Goal: Information Seeking & Learning: Learn about a topic

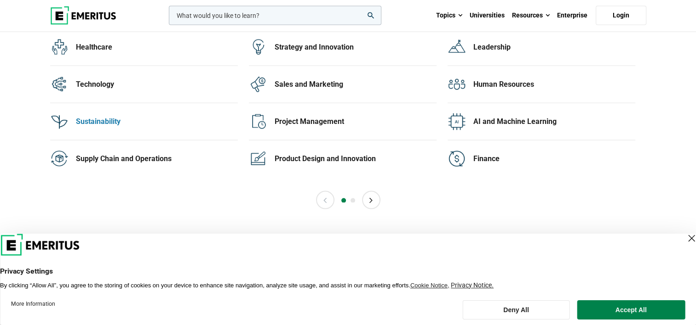
scroll to position [1931, 0]
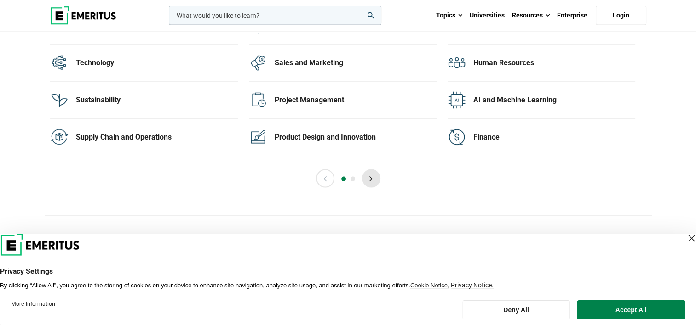
click at [370, 172] on button "Next" at bounding box center [371, 179] width 18 height 18
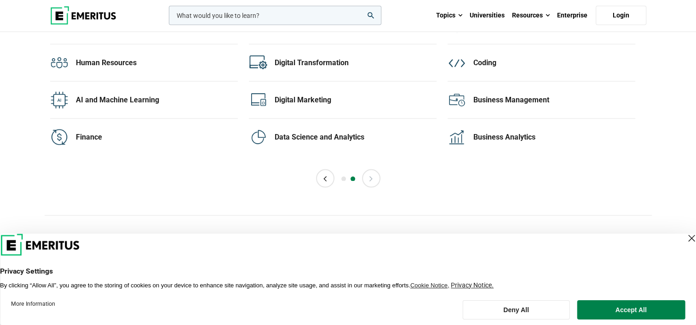
click at [368, 174] on button "Next" at bounding box center [371, 179] width 18 height 18
click at [326, 177] on button "Previous" at bounding box center [325, 179] width 18 height 18
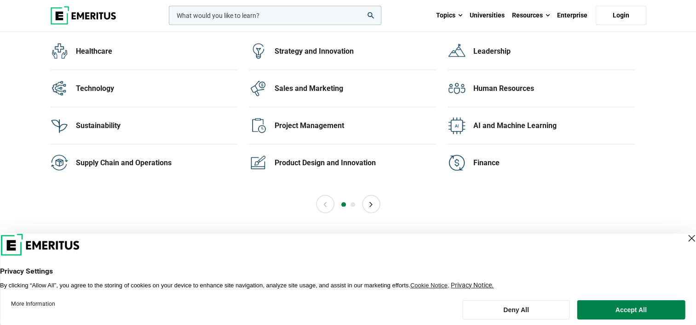
scroll to position [1885, 0]
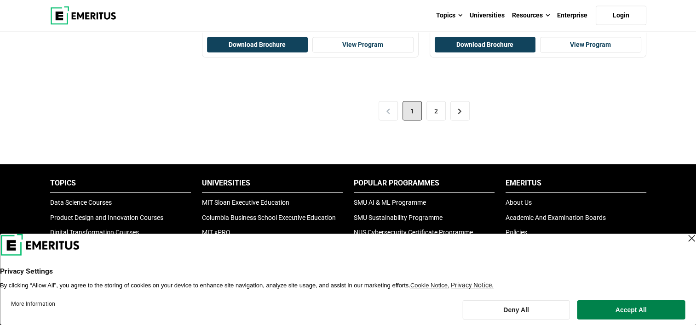
scroll to position [2023, 0]
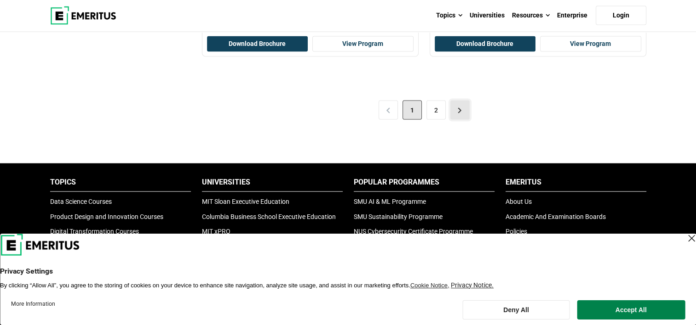
click at [463, 110] on link ">" at bounding box center [459, 110] width 19 height 19
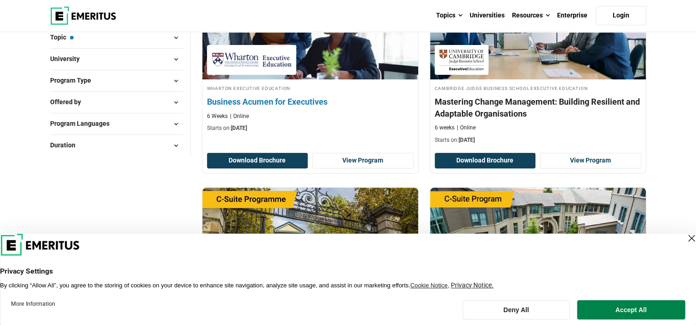
scroll to position [184, 0]
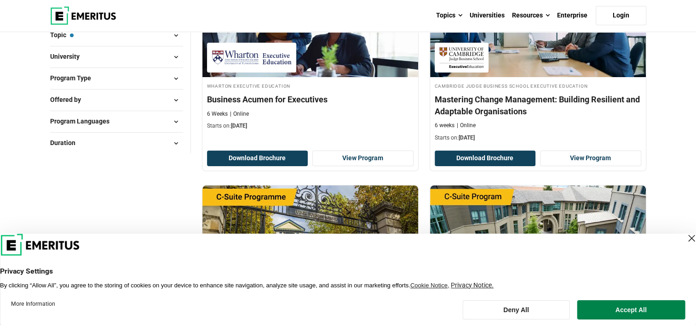
click at [684, 235] on div "Close Layer" at bounding box center [690, 238] width 13 height 13
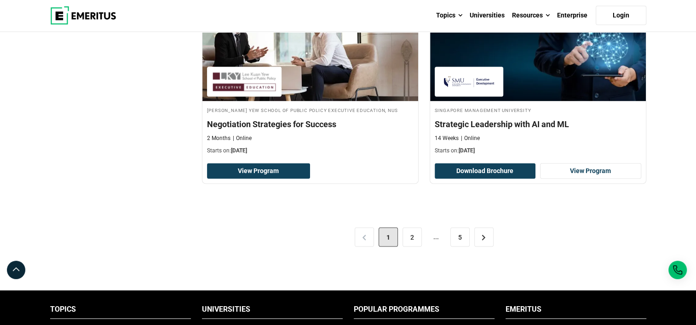
scroll to position [1885, 0]
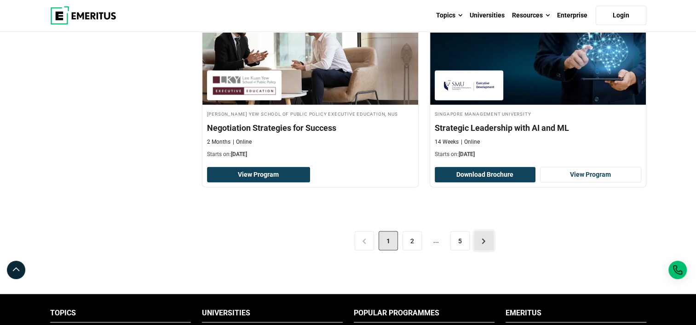
click at [483, 236] on link ">" at bounding box center [483, 241] width 19 height 19
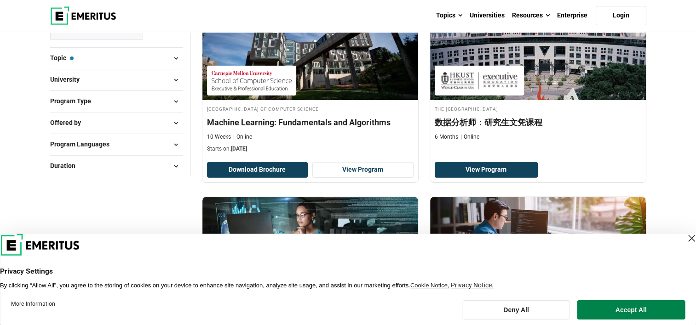
scroll to position [184, 0]
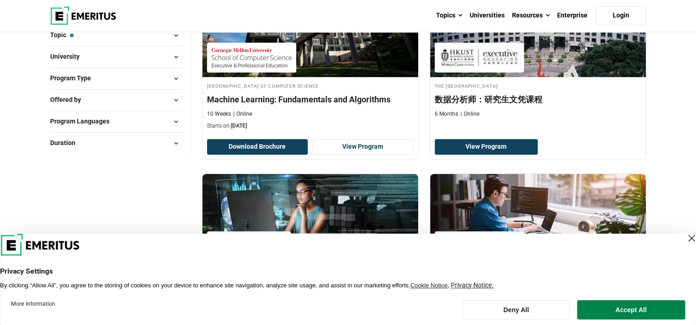
click at [684, 238] on div "Close Layer" at bounding box center [690, 238] width 13 height 13
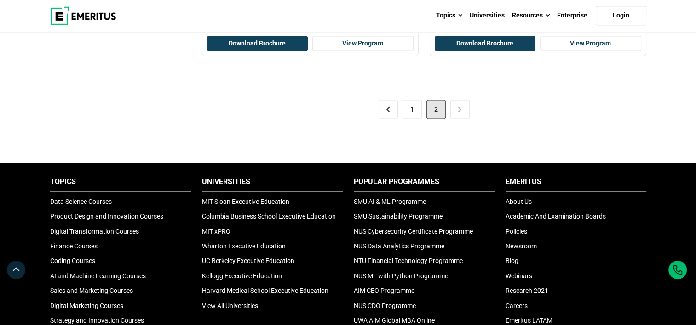
scroll to position [1609, 0]
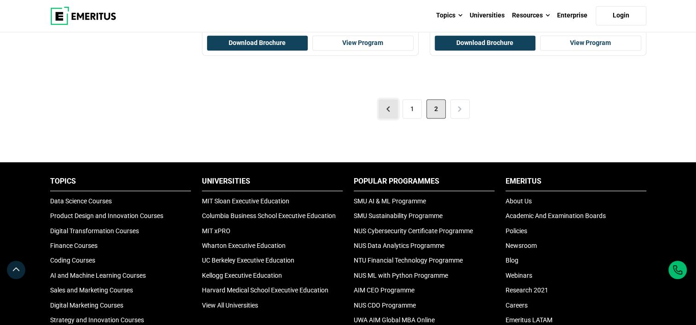
click at [388, 102] on link "<" at bounding box center [387, 108] width 19 height 19
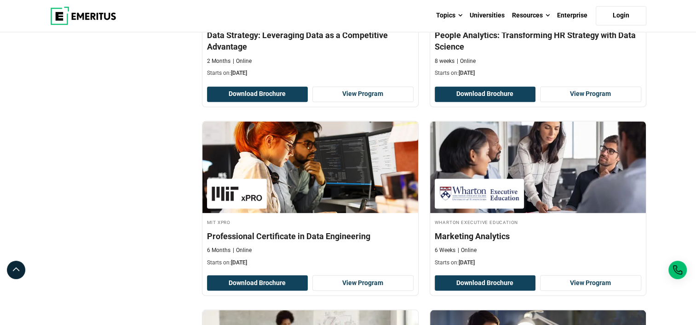
scroll to position [1609, 0]
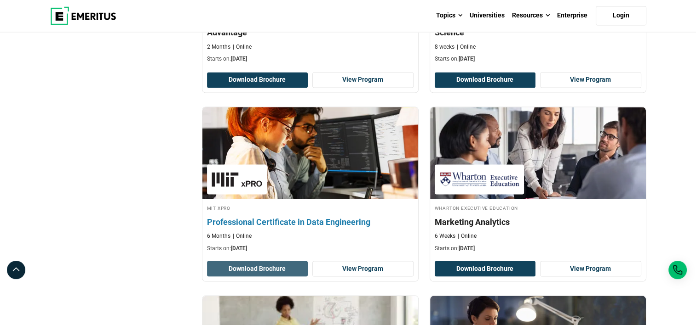
drag, startPoint x: 270, startPoint y: 218, endPoint x: 221, endPoint y: 265, distance: 68.6
click at [221, 265] on button "Download Brochure" at bounding box center [257, 269] width 101 height 16
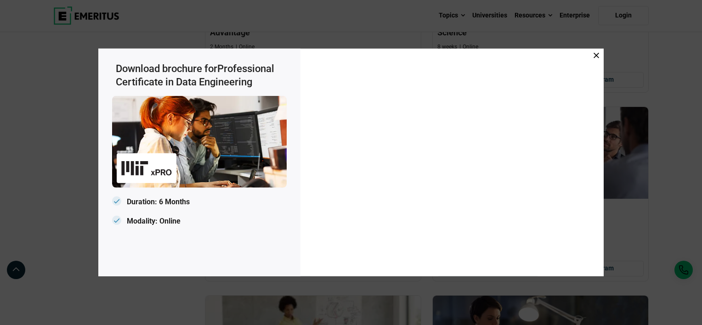
click at [597, 55] on icon at bounding box center [597, 56] width 6 height 6
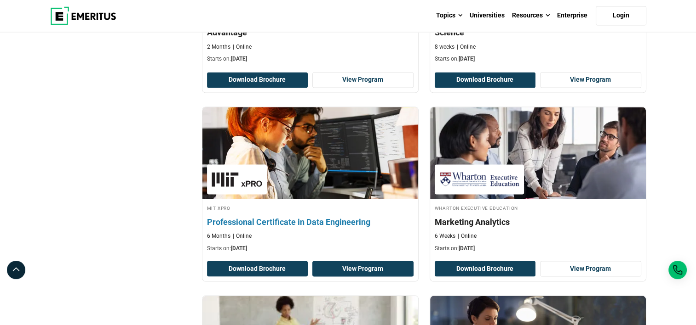
click at [362, 267] on link "View Program" at bounding box center [362, 269] width 101 height 16
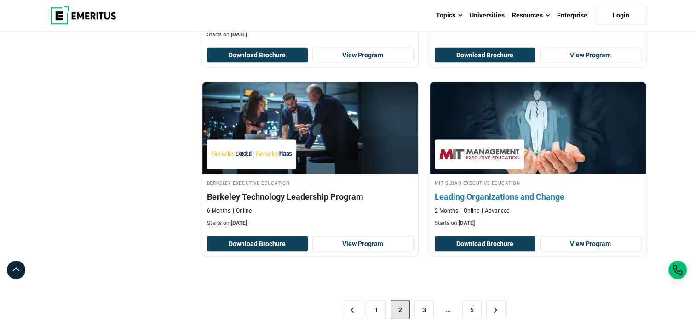
scroll to position [1885, 0]
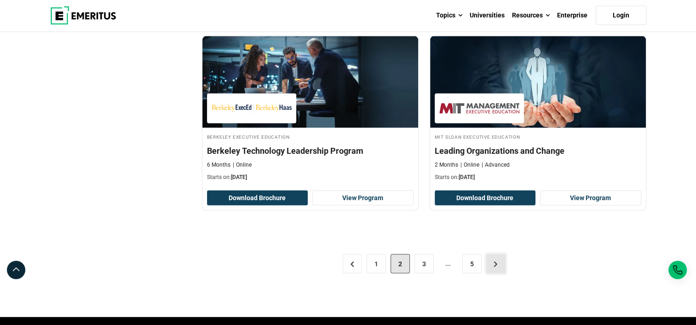
click at [495, 260] on link ">" at bounding box center [495, 264] width 19 height 19
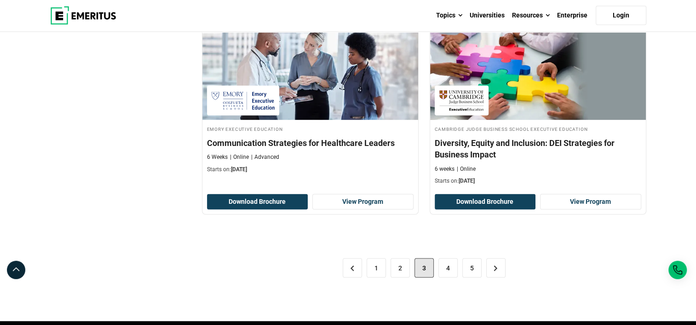
scroll to position [1885, 0]
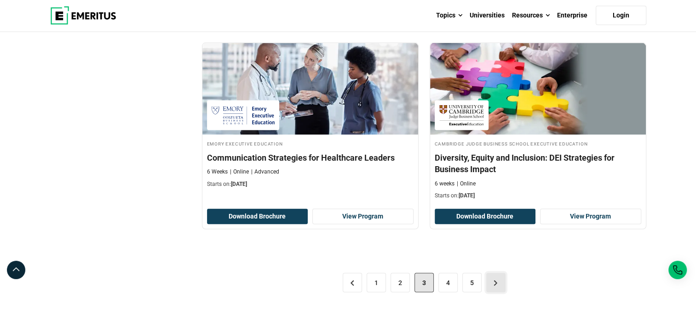
click at [496, 274] on link ">" at bounding box center [495, 283] width 19 height 19
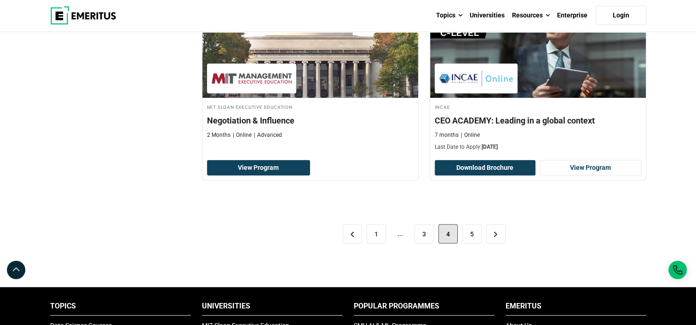
scroll to position [1839, 0]
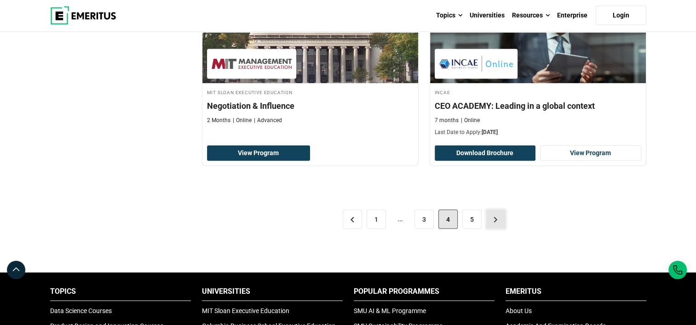
click at [492, 215] on link ">" at bounding box center [495, 219] width 19 height 19
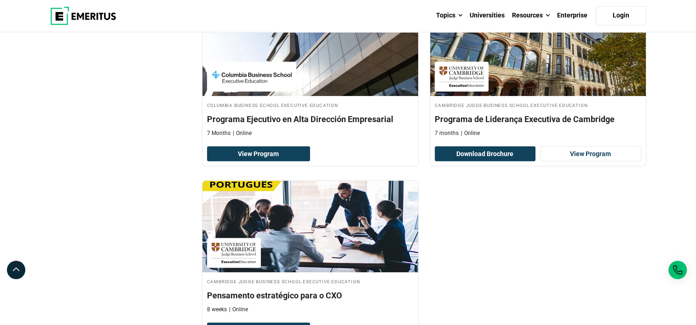
scroll to position [1793, 0]
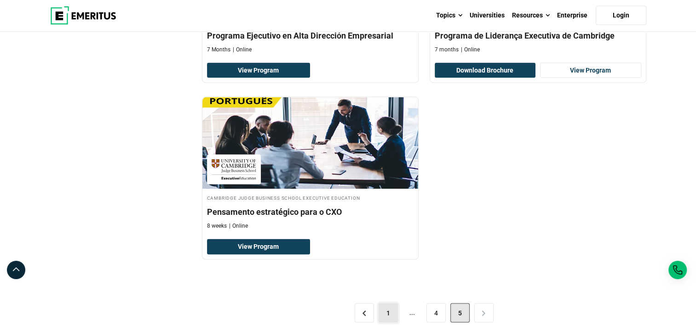
click at [388, 304] on link "1" at bounding box center [387, 313] width 19 height 19
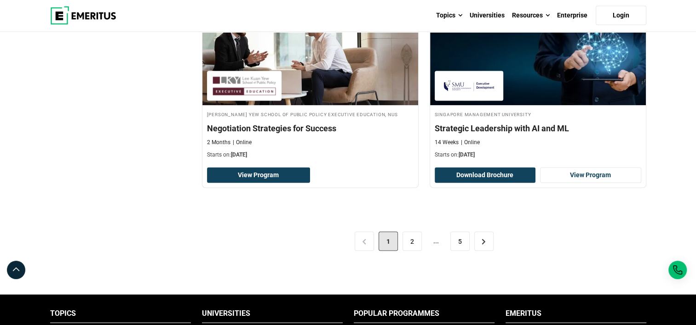
scroll to position [1885, 0]
